Goal: Transaction & Acquisition: Obtain resource

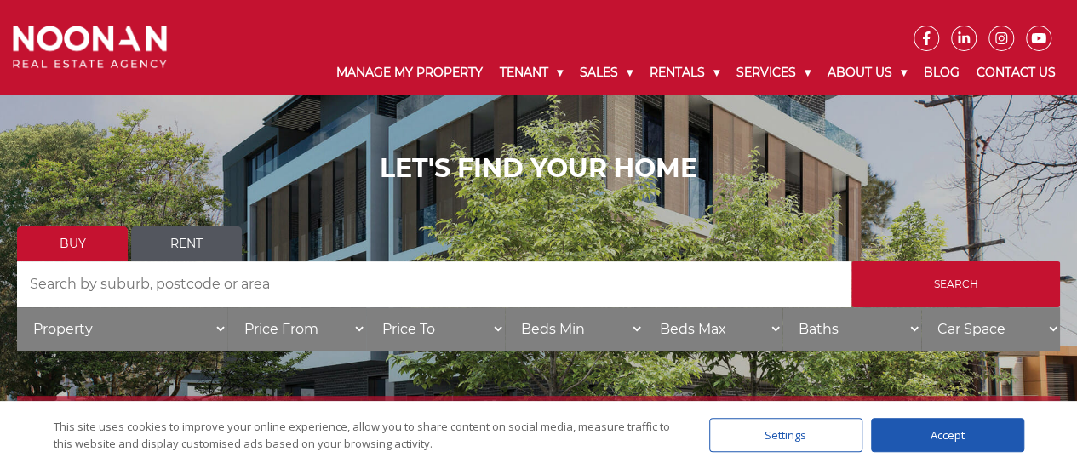
scroll to position [170, 0]
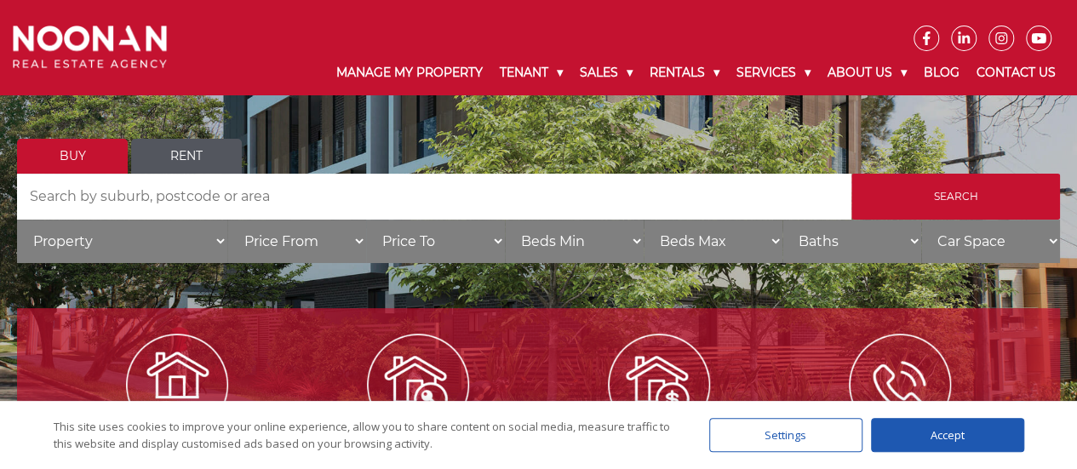
click at [183, 166] on link "Rent" at bounding box center [186, 156] width 111 height 35
click at [167, 154] on link "Rent" at bounding box center [186, 156] width 111 height 35
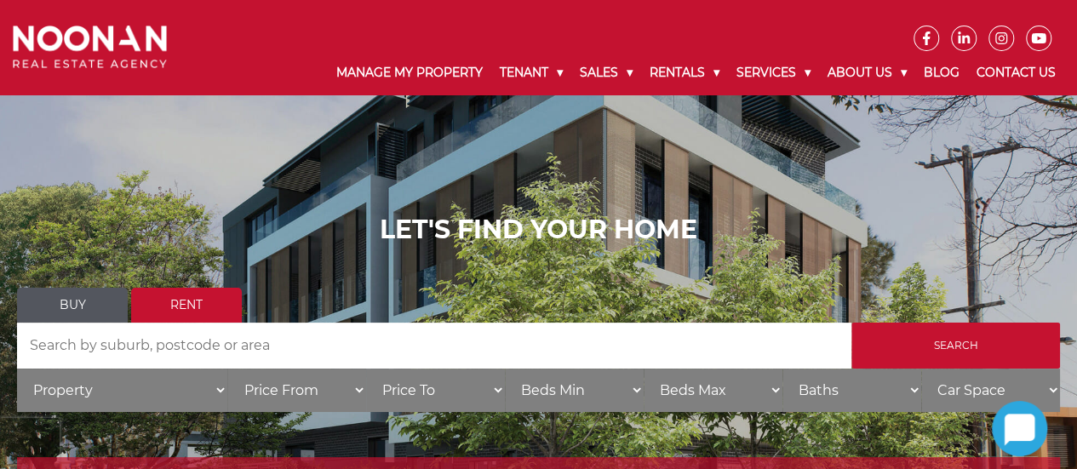
scroll to position [170, 0]
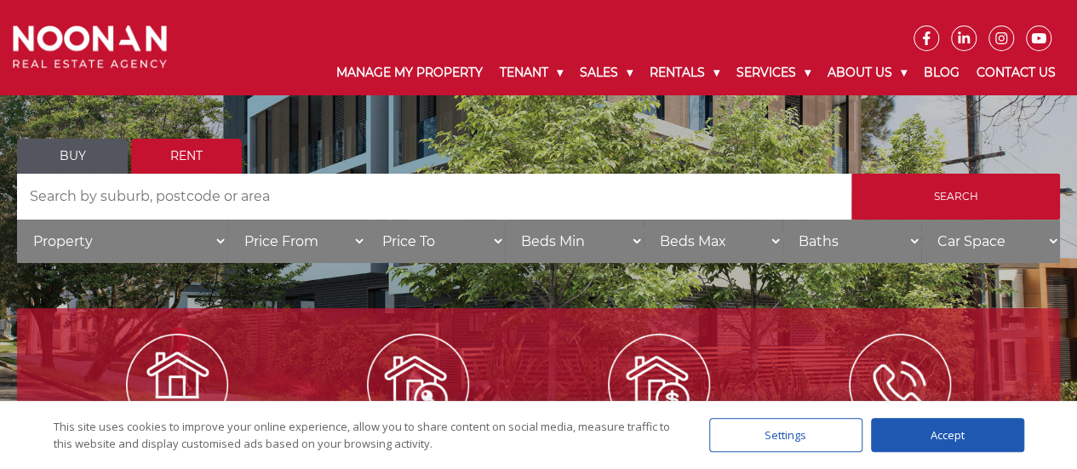
click at [193, 249] on select "Property House Unit Apartment Other Villa Duplex Semi-detached Townhouse Terrac…" at bounding box center [122, 241] width 210 height 43
select select "Apartment"
click at [17, 220] on select "Property House Unit Apartment Other Villa Duplex Semi-detached Townhouse Terrac…" at bounding box center [122, 241] width 210 height 43
click at [320, 226] on select "Price From $50 $100 $150 $200 $250 $300 $350 $400 $450 $500 $550 $600 $650 $700…" at bounding box center [296, 241] width 139 height 43
click at [227, 220] on select "Price From $50 $100 $150 $200 $250 $300 $350 $400 $450 $500 $550 $600 $650 $700…" at bounding box center [296, 241] width 139 height 43
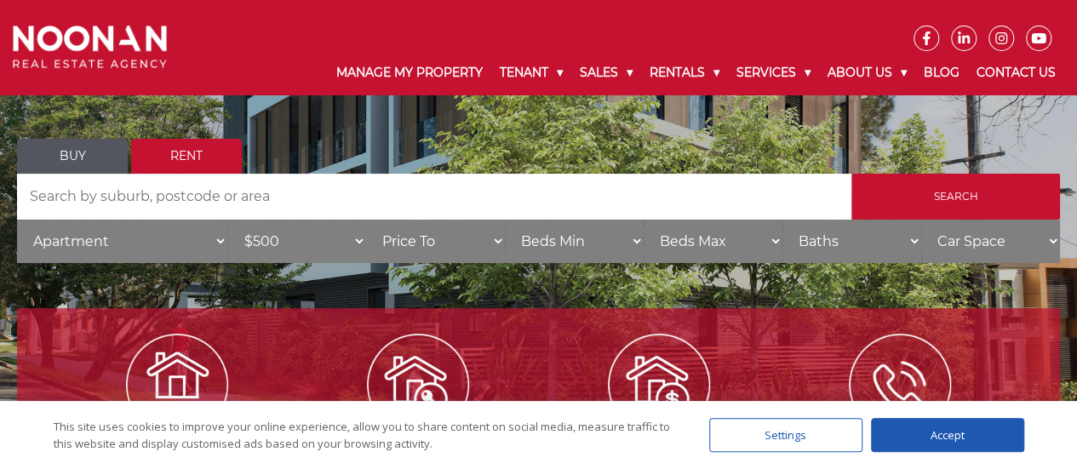
click at [328, 244] on select "Price From $50 $100 $150 $200 $250 $300 $350 $400 $450 $500 $550 $600 $650 $700…" at bounding box center [296, 241] width 139 height 43
select select "400"
click at [227, 220] on select "Price From $50 $100 $150 $200 $250 $300 $350 $400 $450 $500 $550 $600 $650 $700…" at bounding box center [296, 241] width 139 height 43
click at [430, 246] on select "Price To $50 $100 $150 $200 $250 $300 $350 $400 $450 $500 $550 $600 $650 $700 $…" at bounding box center [435, 241] width 139 height 43
select select "500"
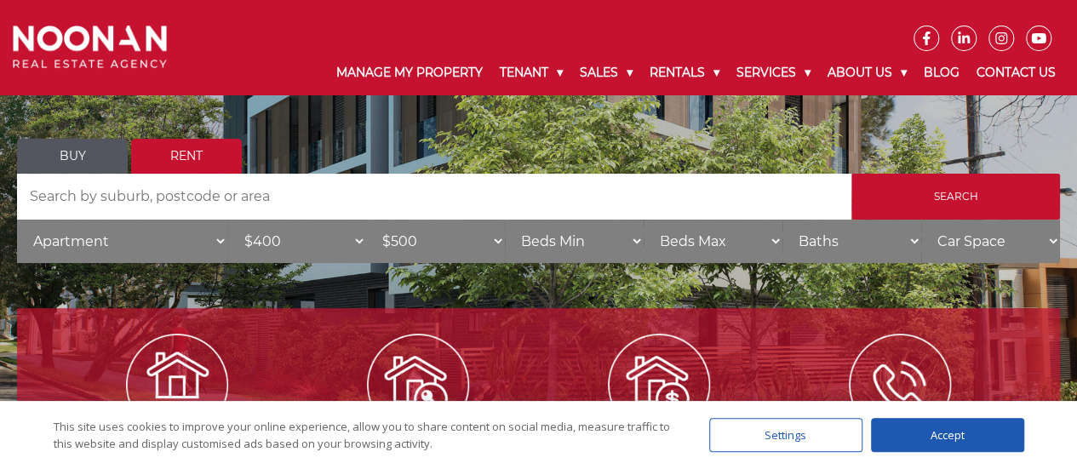
click at [366, 220] on select "Price To $50 $100 $150 $200 $250 $300 $350 $400 $450 $500 $550 $600 $650 $700 $…" at bounding box center [435, 241] width 139 height 43
click at [566, 251] on select "Beds Min 1 + 2 + 3 + 4 + 5 + 6 + 7 + 8 + 9 + 10 +" at bounding box center [574, 241] width 139 height 43
select select "1"
click at [505, 220] on select "Beds Min 1 + 2 + 3 + 4 + 5 + 6 + 7 + 8 + 9 + 10 +" at bounding box center [574, 241] width 139 height 43
click at [696, 244] on select "Beds Max 1 + 2 + 3 + 4 + 5 + 6 + 7 + 8 + 9 + 10 +" at bounding box center [713, 241] width 139 height 43
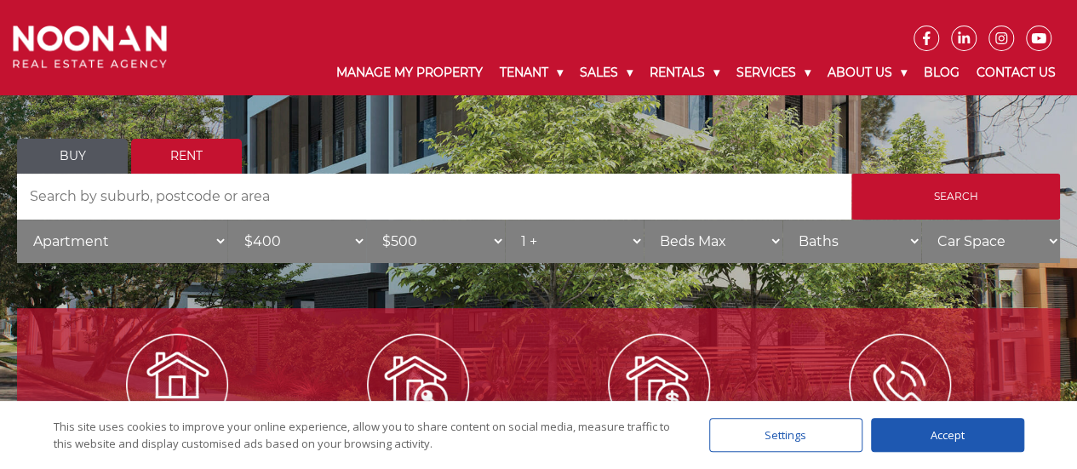
select select "2"
click at [644, 220] on select "Beds Max 1 + 2 + 3 + 4 + 5 + 6 + 7 + 8 + 9 + 10 +" at bounding box center [713, 241] width 139 height 43
click at [936, 445] on div "Accept" at bounding box center [947, 435] width 153 height 34
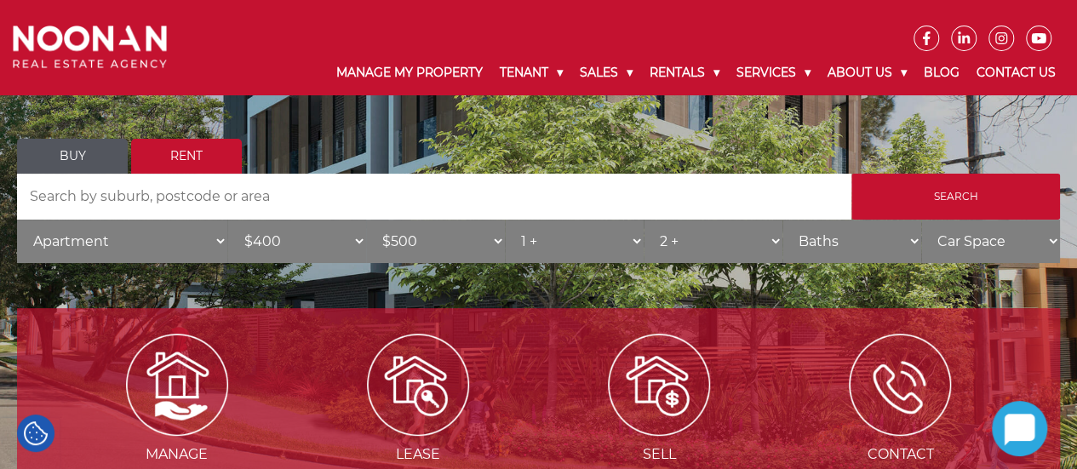
click at [153, 204] on input "Search by Address" at bounding box center [434, 197] width 835 height 46
type input "c"
type input "p"
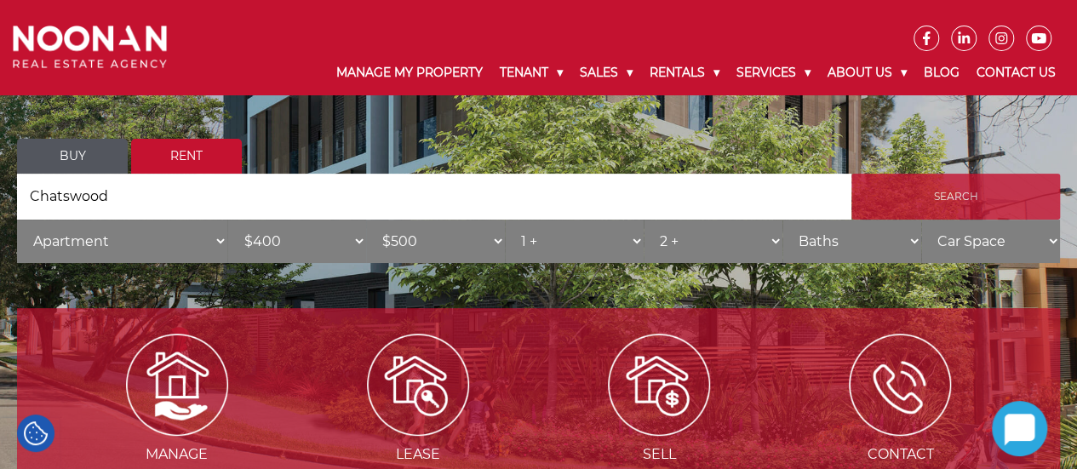
type input "Chatswood"
click at [977, 187] on input "Search" at bounding box center [956, 197] width 209 height 46
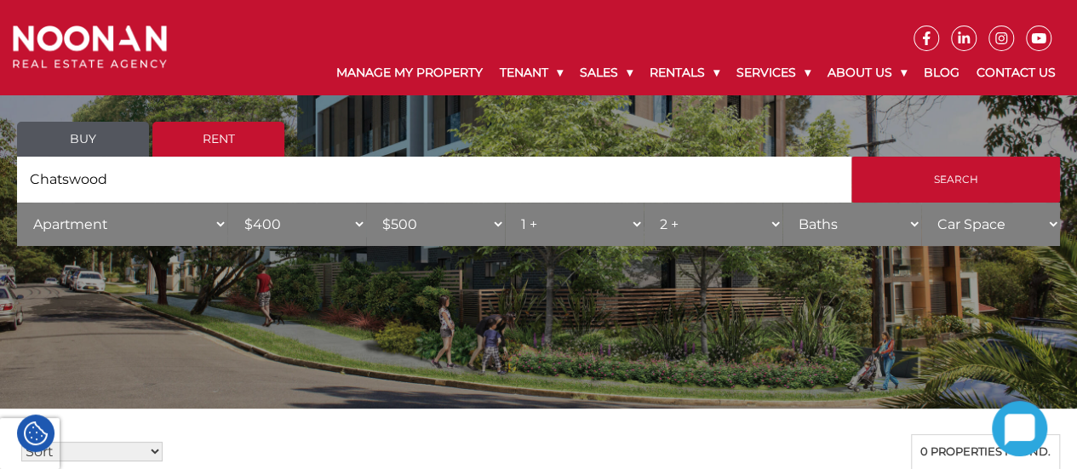
scroll to position [85, 0]
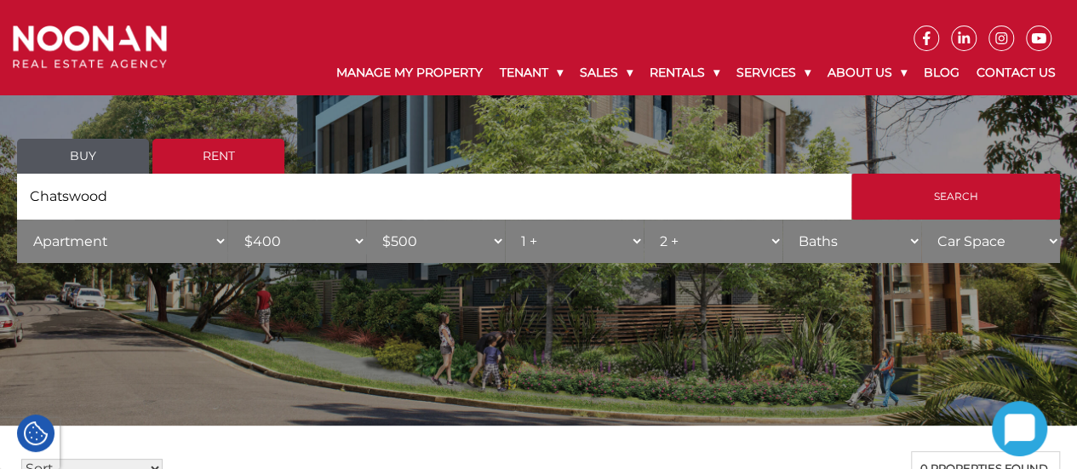
drag, startPoint x: 508, startPoint y: 202, endPoint x: 0, endPoint y: 227, distance: 509.0
click at [0, 227] on div "PROPERTIES Buy Rent Search Search by Address Chatswood House Category Property …" at bounding box center [538, 170] width 1077 height 261
type input "Punchbowl"
click at [852, 174] on input "Search" at bounding box center [956, 197] width 209 height 46
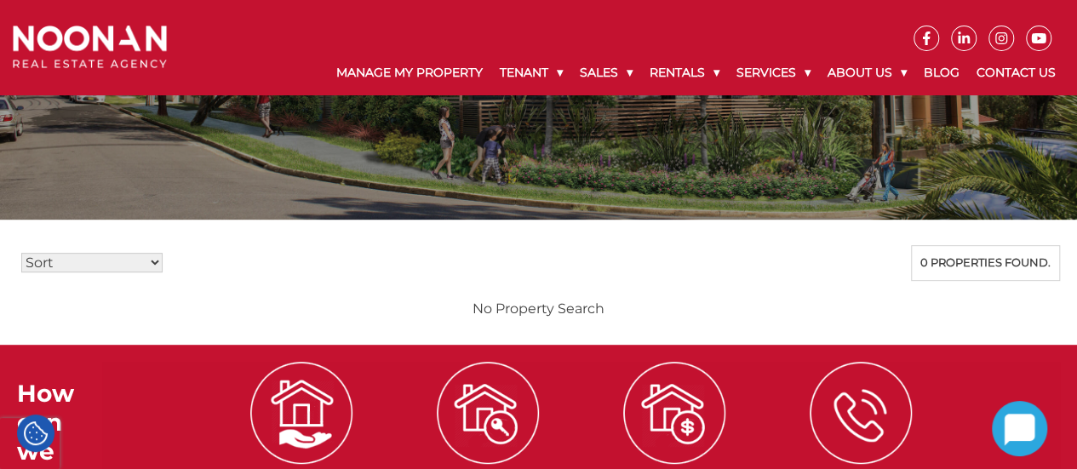
scroll to position [85, 0]
